Goal: Navigation & Orientation: Find specific page/section

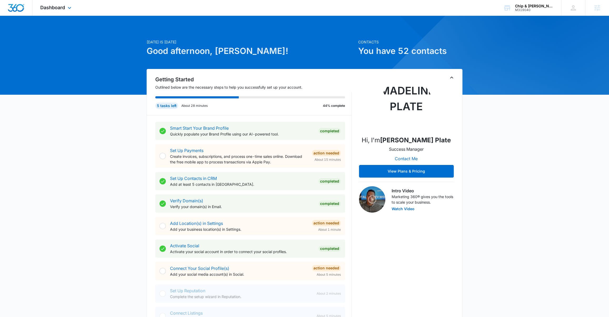
click at [62, 4] on div "Dashboard Apps Reputation Websites Forms CRM Email Social Content Ads Intellige…" at bounding box center [56, 8] width 48 height 16
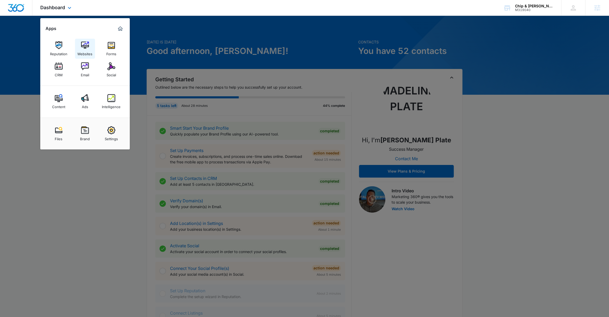
click at [88, 46] on img at bounding box center [85, 45] width 8 height 8
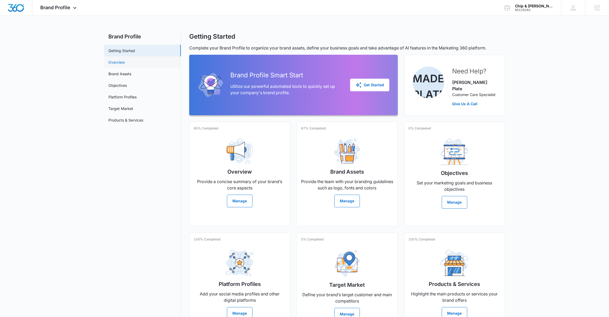
click at [122, 61] on link "Overview" at bounding box center [117, 63] width 16 height 6
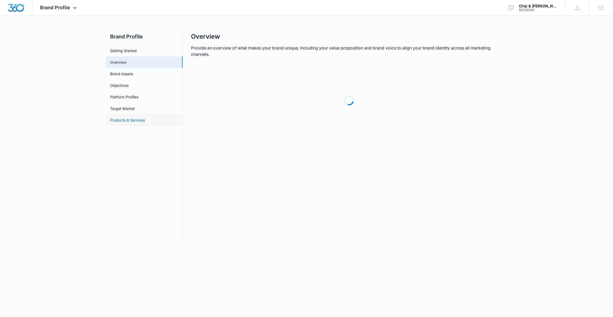
click at [119, 123] on link "Products & Services" at bounding box center [127, 120] width 35 height 6
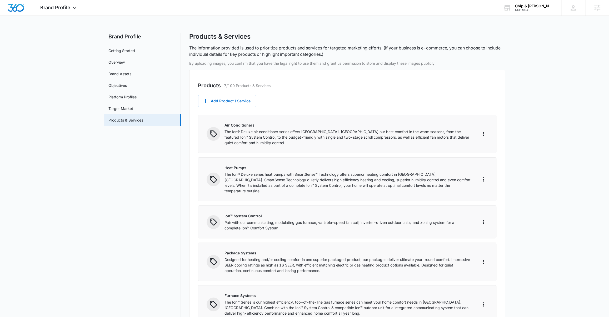
click at [243, 126] on p "Air Conditioners" at bounding box center [348, 125] width 247 height 6
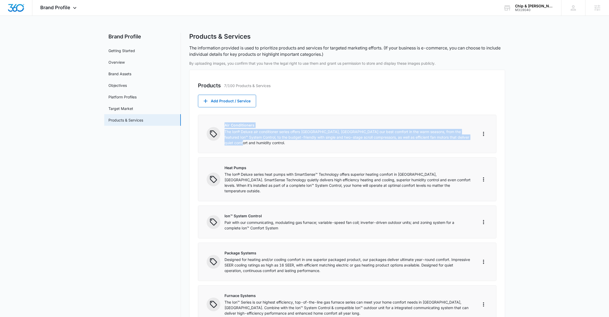
drag, startPoint x: 237, startPoint y: 139, endPoint x: 225, endPoint y: 124, distance: 19.5
click at [225, 124] on div "Air Conditioners The Ion® Deluxe air conditioner series offers Baytown, TX our …" at bounding box center [348, 133] width 247 height 23
click at [127, 109] on link "Target Market" at bounding box center [121, 109] width 25 height 6
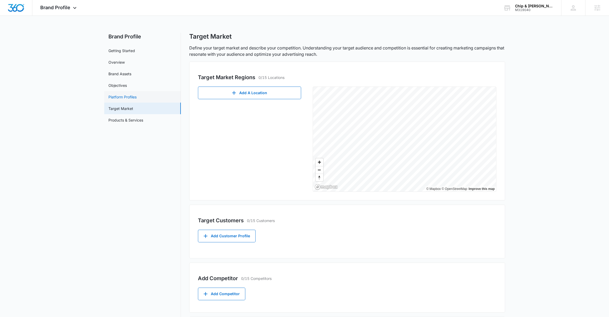
click at [121, 100] on link "Platform Profiles" at bounding box center [123, 97] width 28 height 6
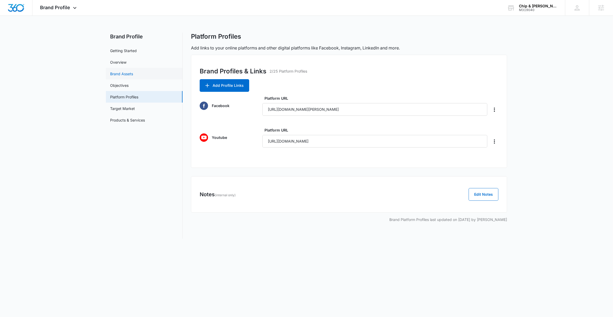
click at [124, 77] on link "Brand Assets" at bounding box center [121, 74] width 23 height 6
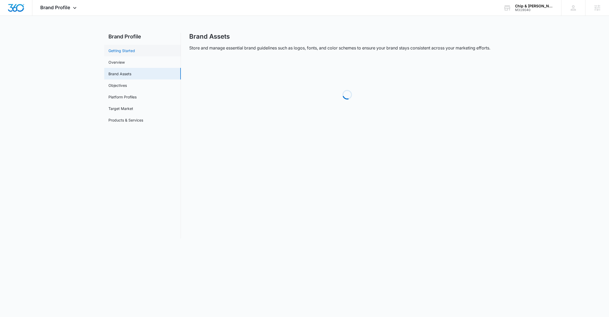
click at [118, 52] on link "Getting Started" at bounding box center [122, 51] width 27 height 6
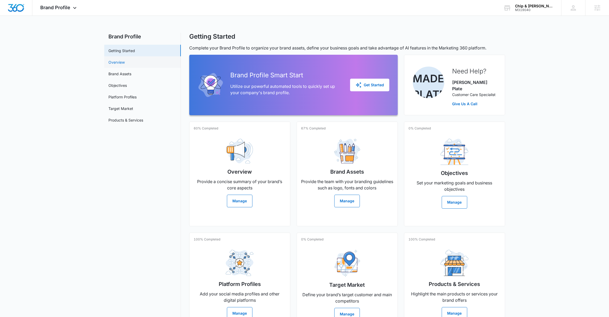
click at [120, 65] on link "Overview" at bounding box center [117, 63] width 16 height 6
